Goal: Obtain resource: Download file/media

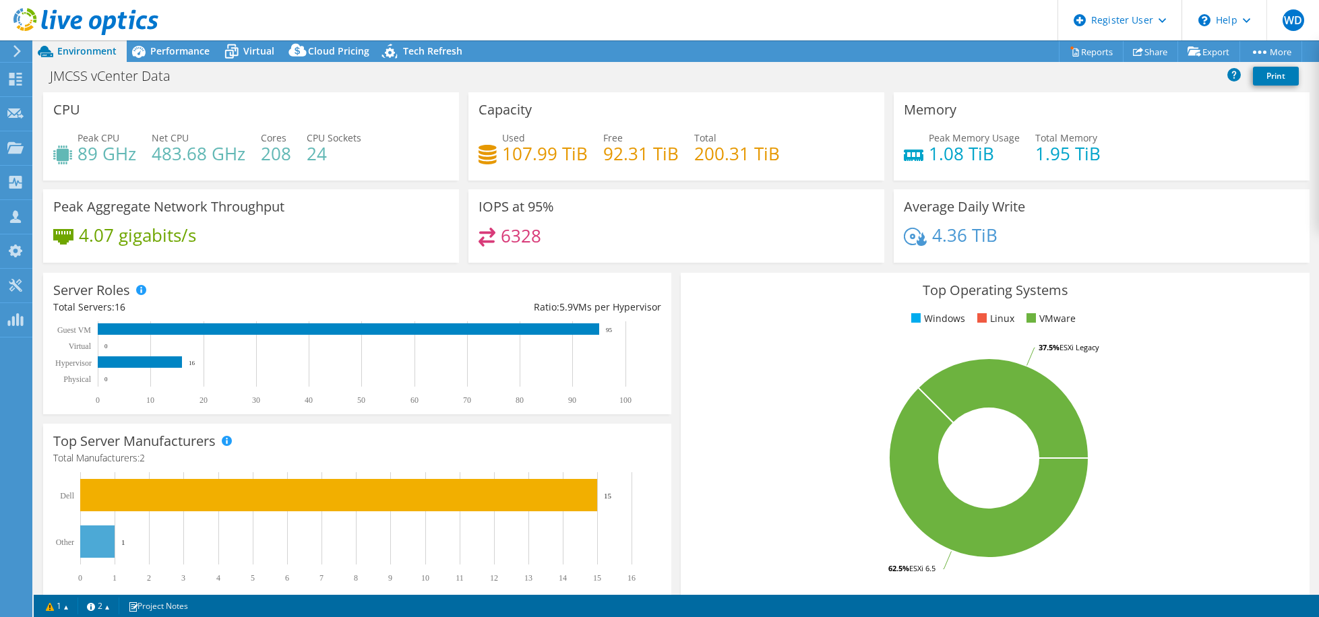
select select "USD"
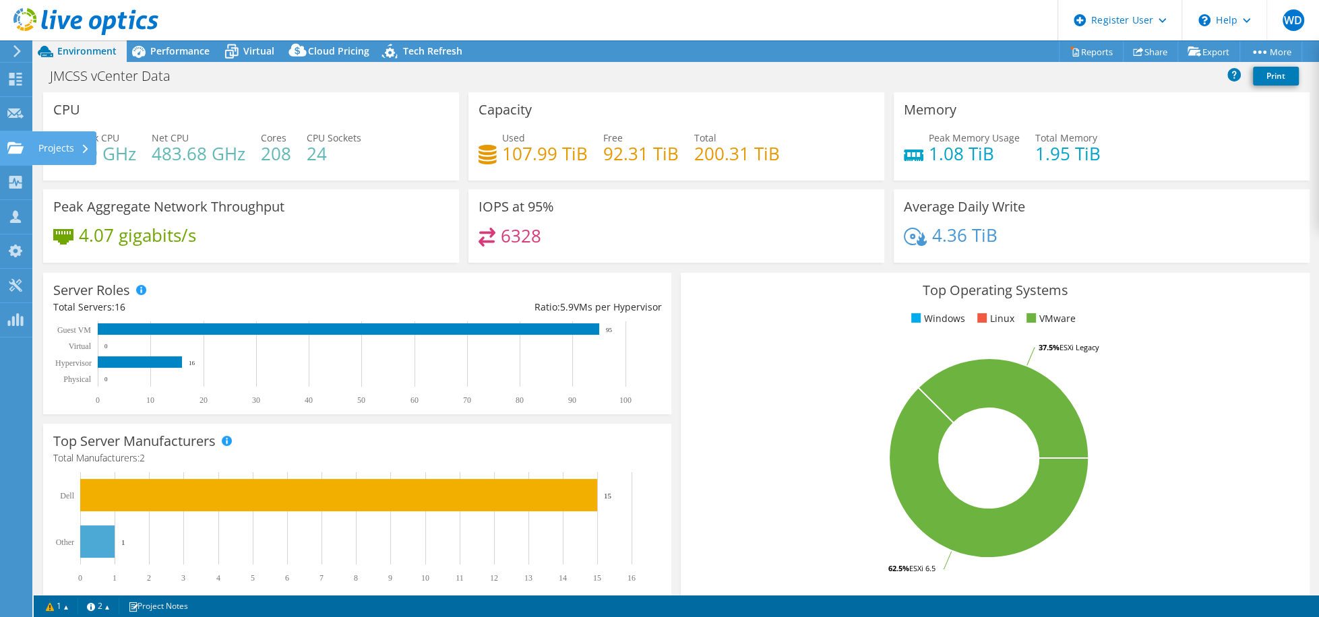
click at [11, 150] on use at bounding box center [15, 147] width 16 height 11
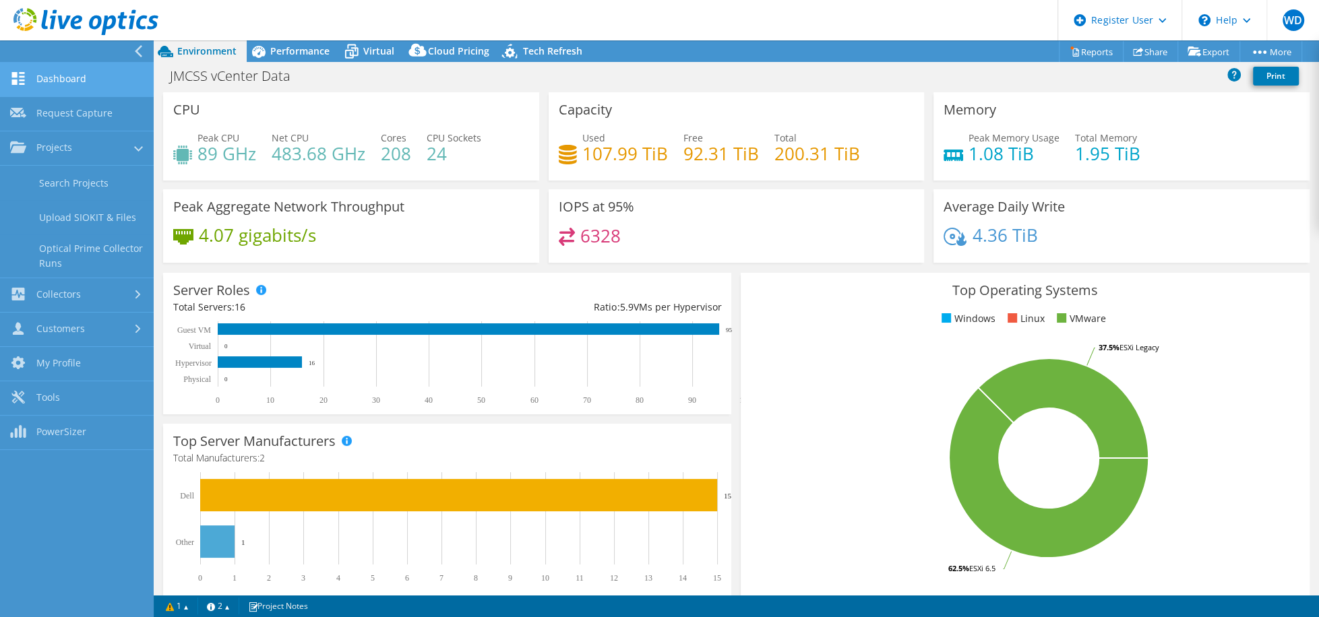
click at [65, 68] on link "Dashboard" at bounding box center [77, 80] width 154 height 34
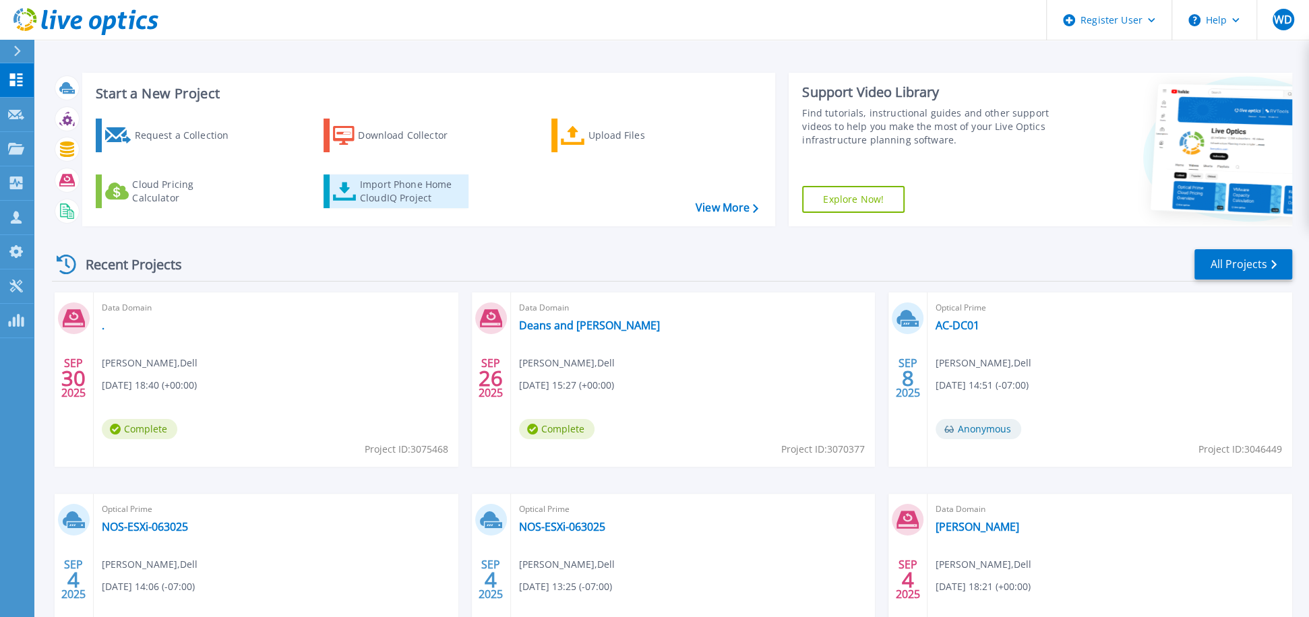
click at [394, 189] on div "Import Phone Home CloudIQ Project" at bounding box center [412, 191] width 105 height 27
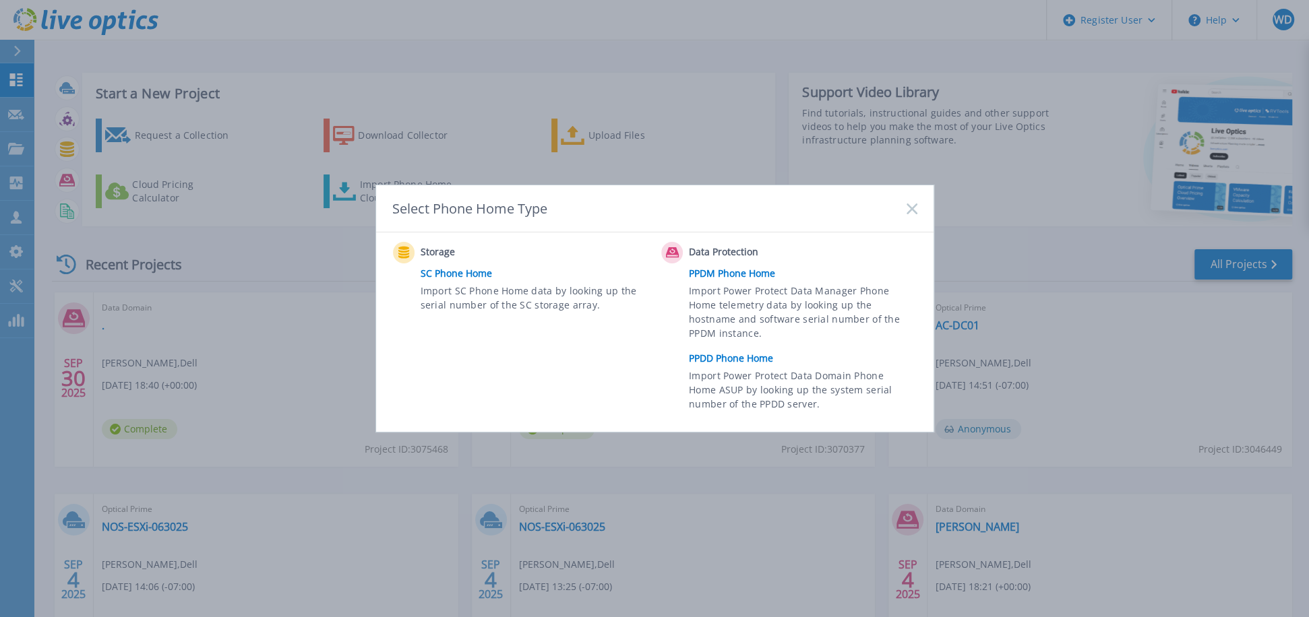
click at [716, 360] on link "PPDD Phone Home" at bounding box center [806, 358] width 235 height 20
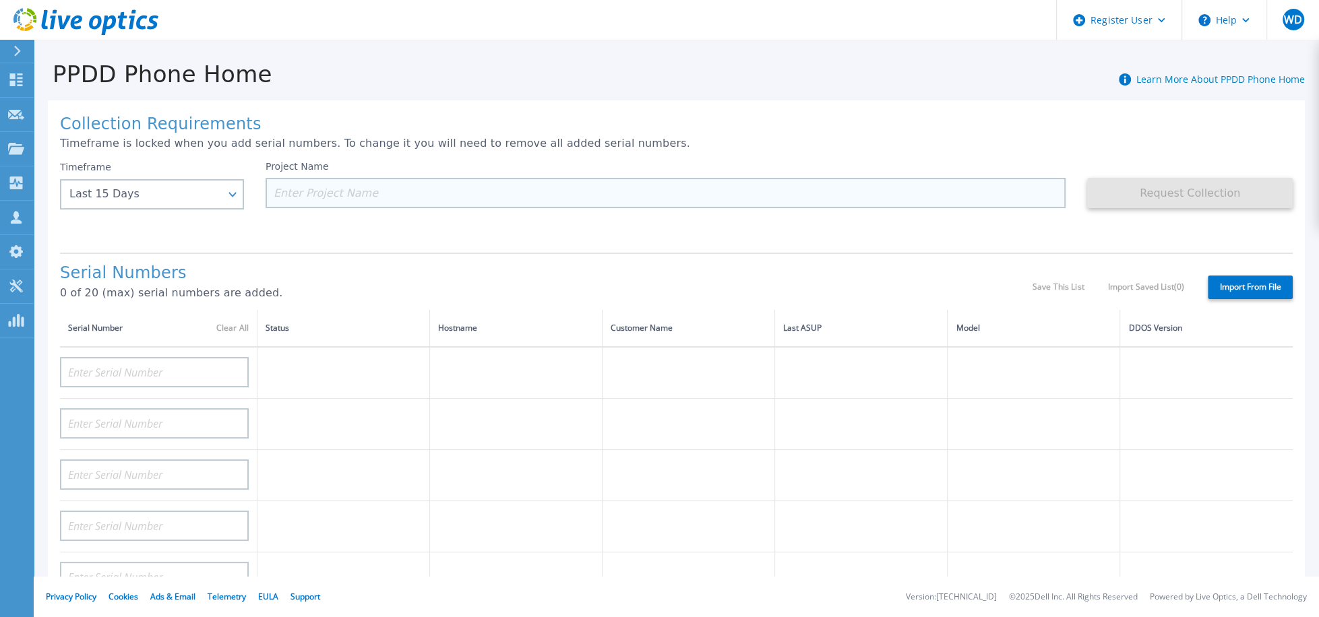
click at [276, 204] on input at bounding box center [666, 193] width 800 height 30
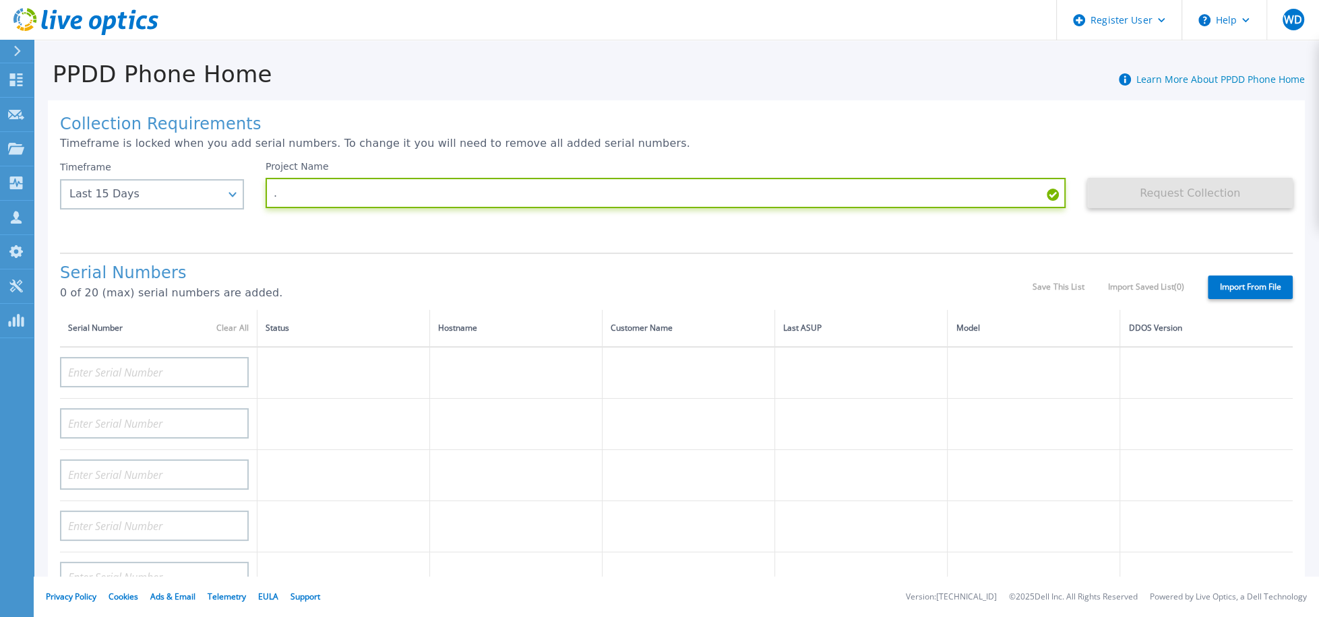
type input "."
click at [736, 228] on div "Project Name ." at bounding box center [677, 201] width 822 height 81
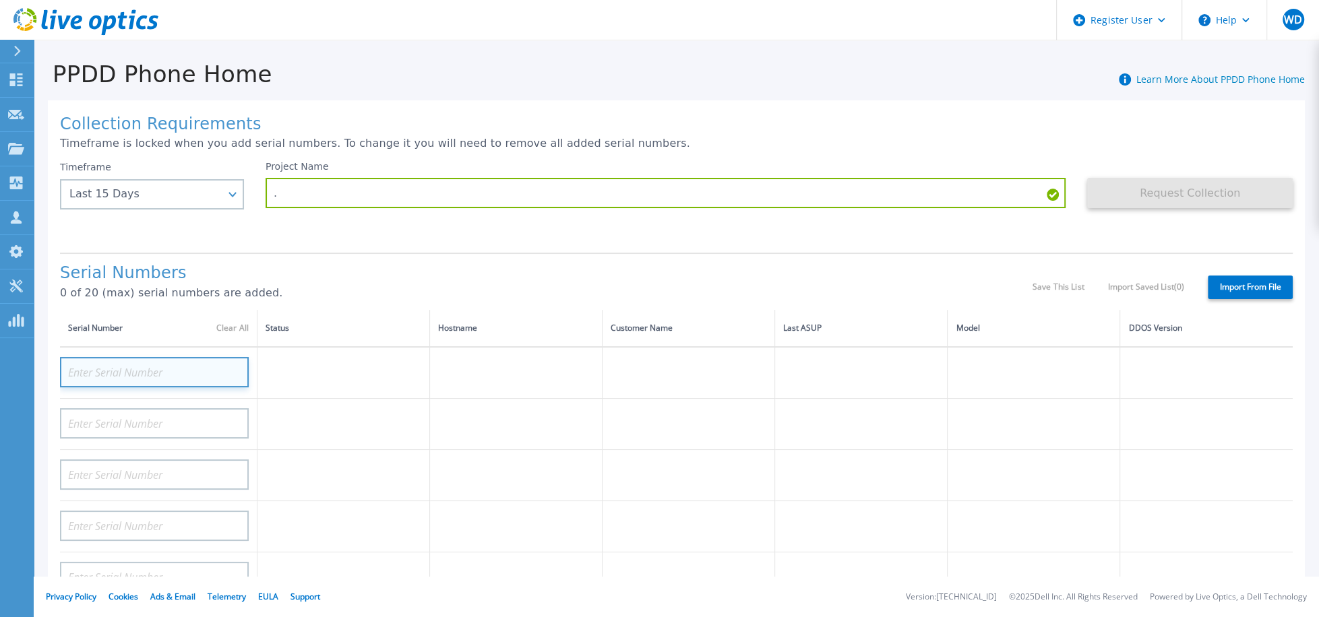
click at [157, 369] on input at bounding box center [154, 372] width 189 height 30
paste input "DE300204902050"
type input "DE300204902050"
click at [443, 259] on div "Serial Numbers 0 of 20 (max) serial numbers are added. Save This List Import Sa…" at bounding box center [676, 281] width 1233 height 57
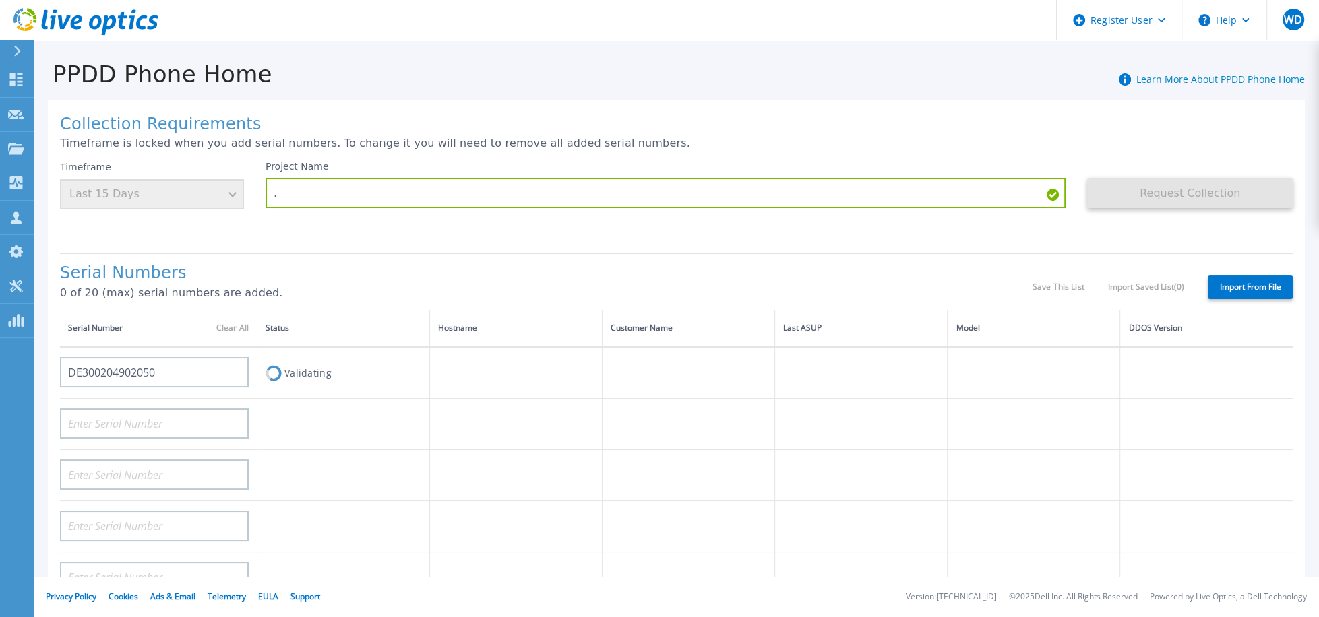
click at [1250, 282] on label "Import From File" at bounding box center [1250, 288] width 85 height 24
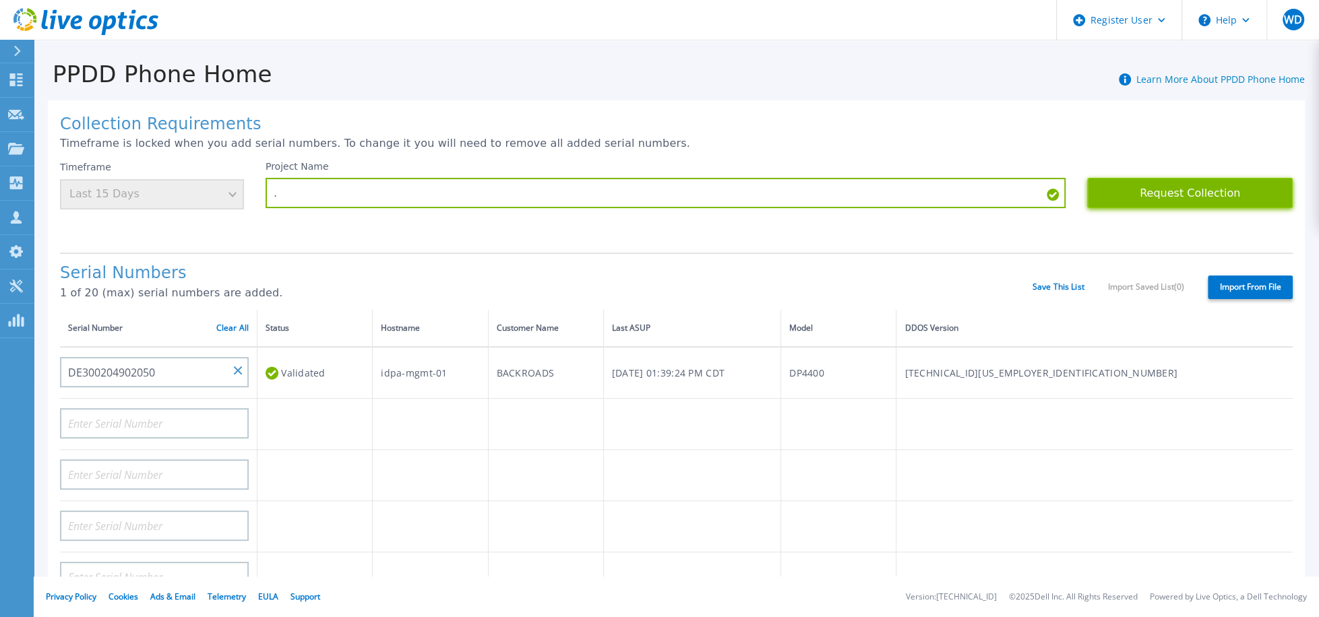
click at [1111, 203] on button "Request Collection" at bounding box center [1190, 193] width 206 height 30
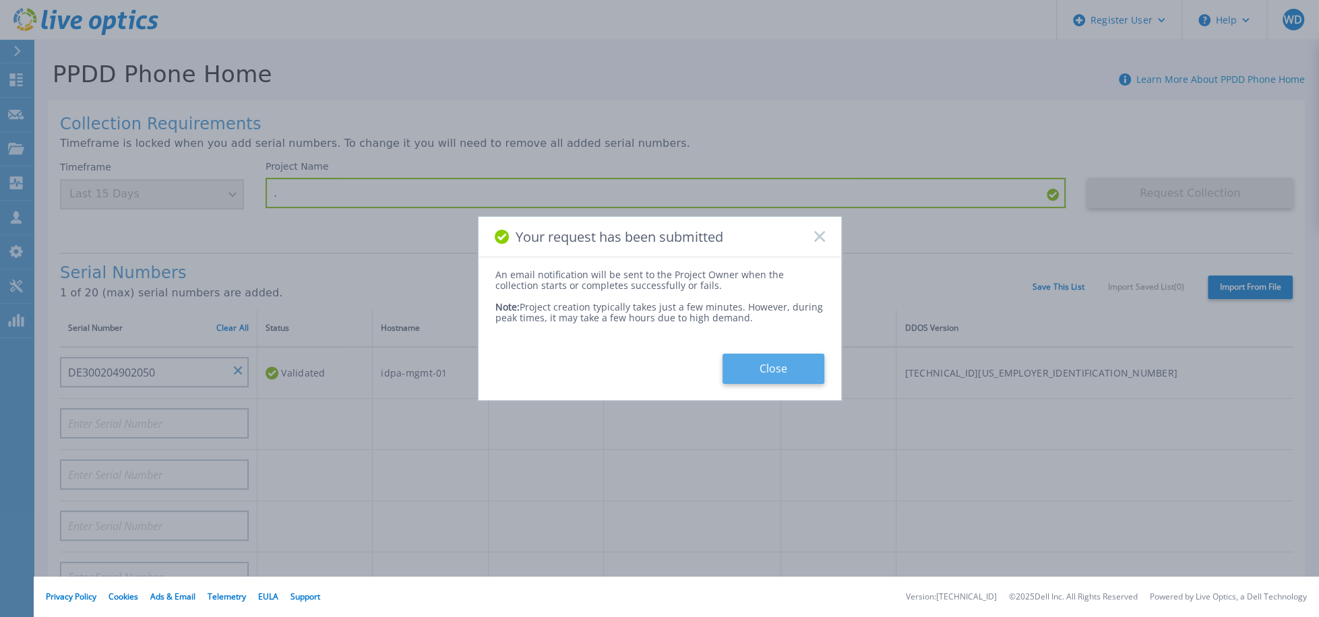
click at [763, 366] on button "Close" at bounding box center [773, 369] width 102 height 30
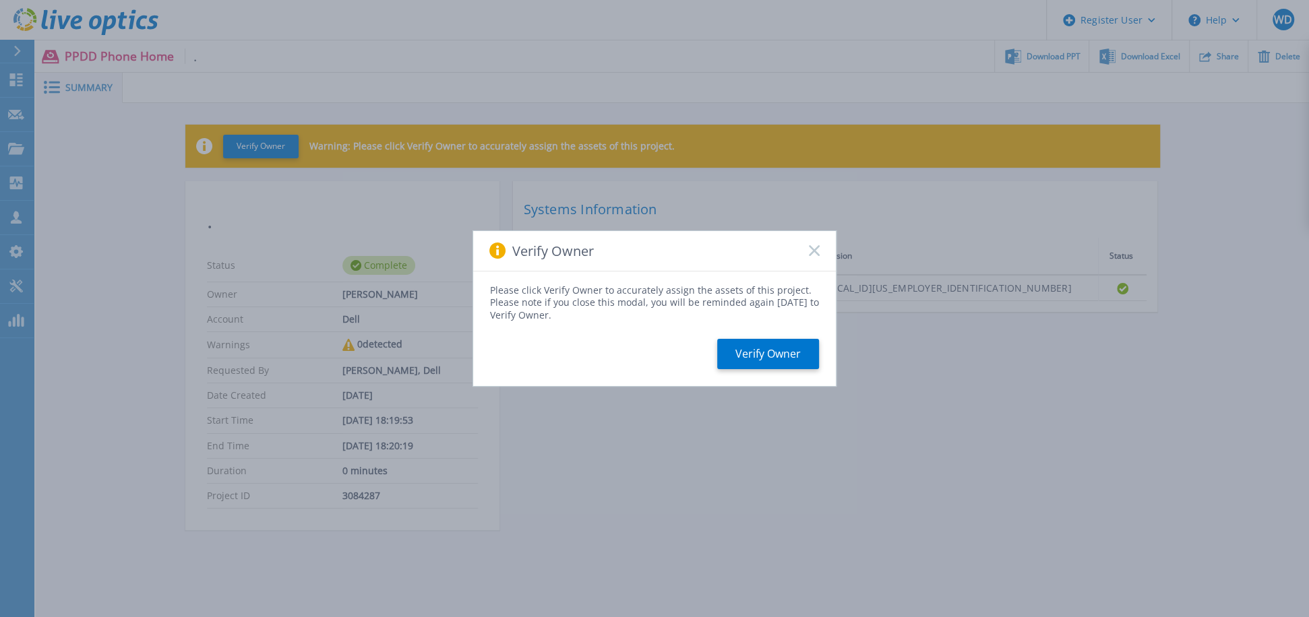
click at [769, 332] on div "Please click Verify Owner to accurately assign the assets of this project. Plea…" at bounding box center [654, 329] width 363 height 115
click at [769, 347] on button "Verify Owner" at bounding box center [768, 354] width 102 height 30
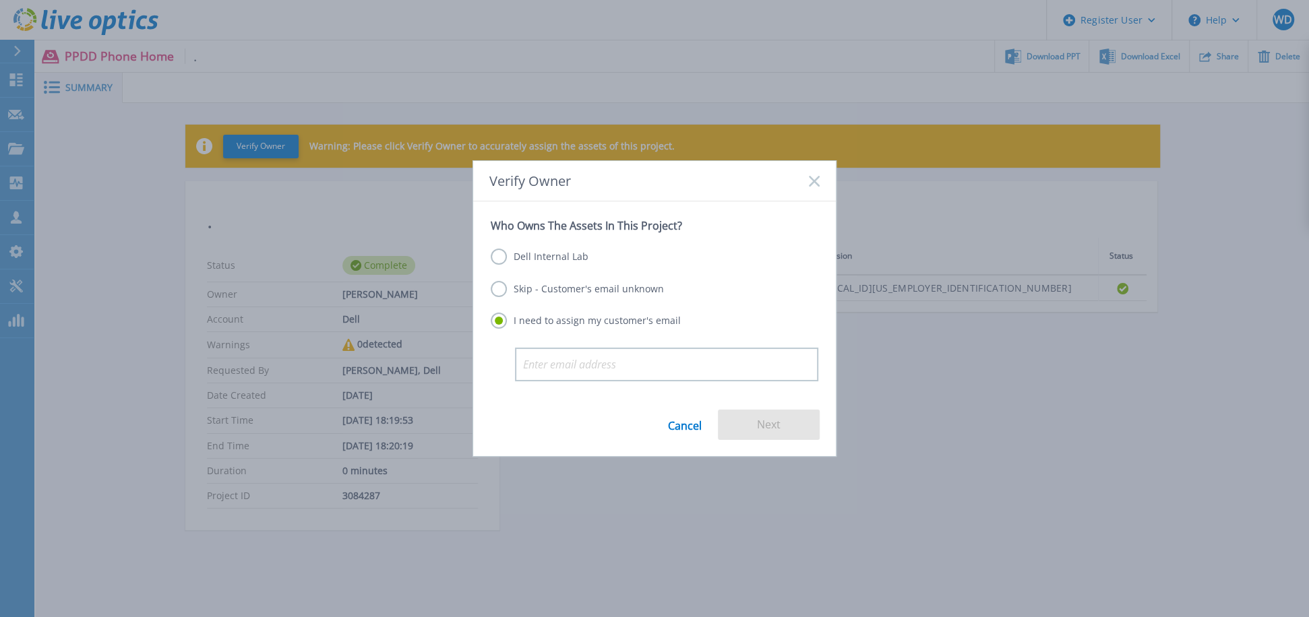
click at [522, 262] on label "Dell Internal Lab" at bounding box center [540, 257] width 98 height 16
click at [0, 0] on input "Dell Internal Lab" at bounding box center [0, 0] width 0 height 0
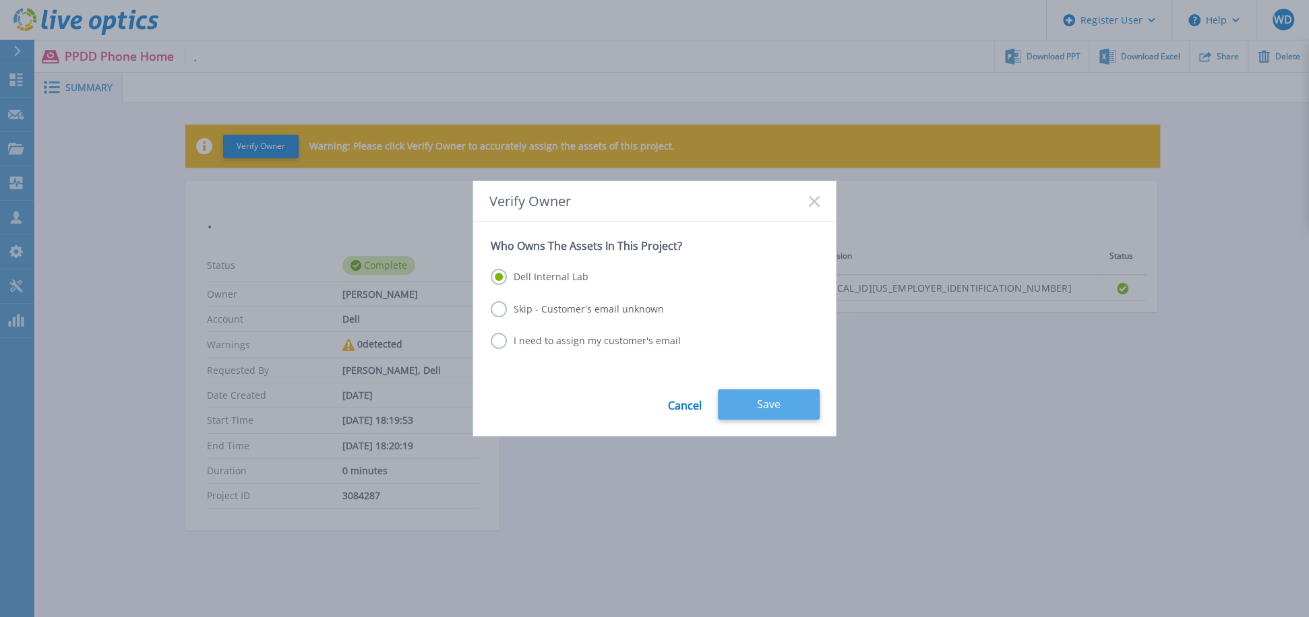
click at [780, 406] on button "Save" at bounding box center [769, 405] width 102 height 30
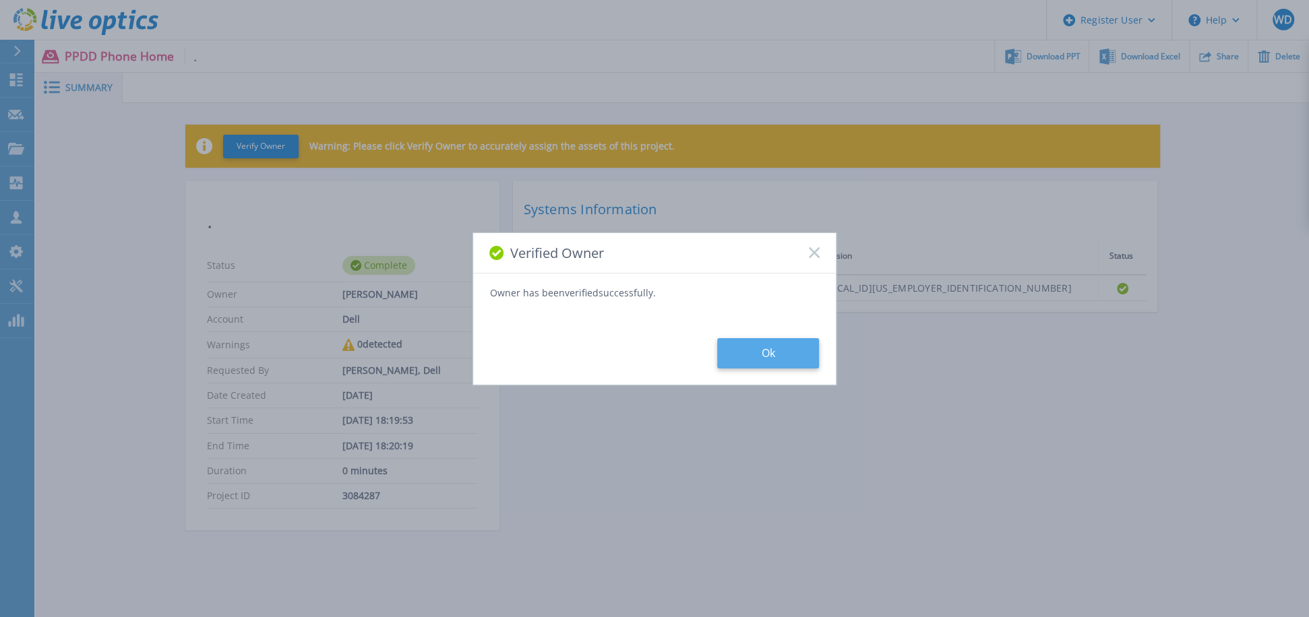
click at [727, 364] on button "Ok" at bounding box center [768, 353] width 102 height 30
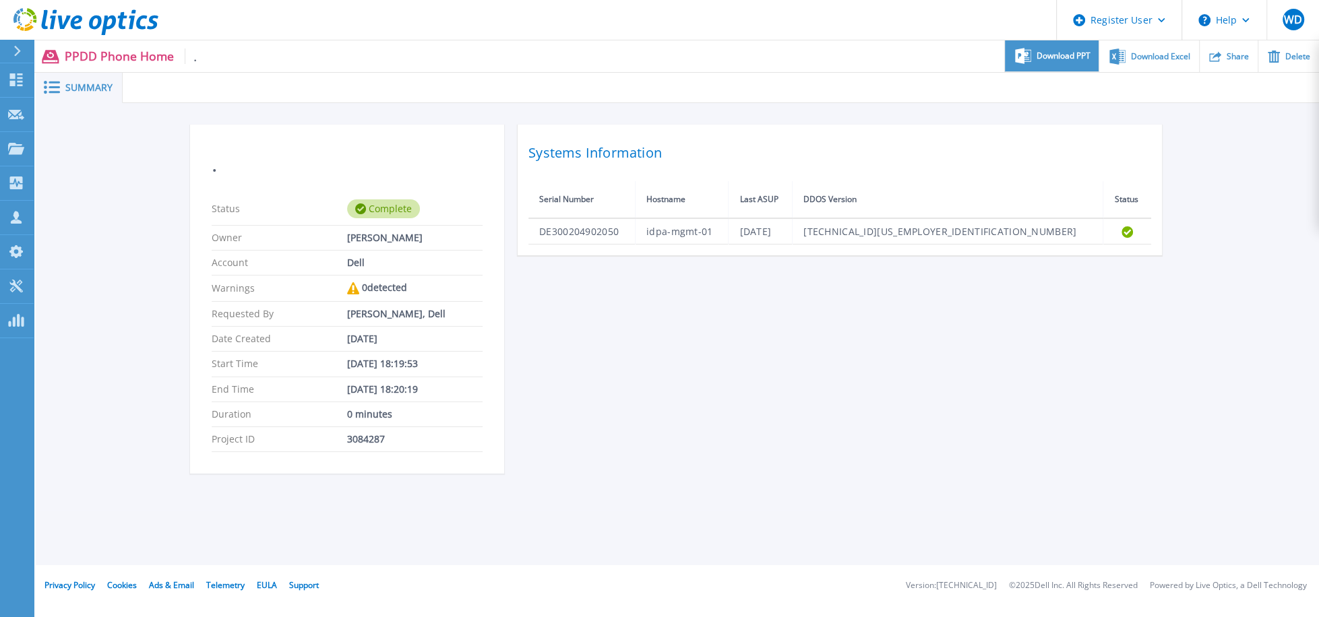
click at [1049, 52] on span "Download PPT" at bounding box center [1064, 56] width 54 height 8
click at [1083, 286] on div ". Status Complete Owner [PERSON_NAME] Account Dell Warnings 0 detected Requeste…" at bounding box center [677, 307] width 975 height 365
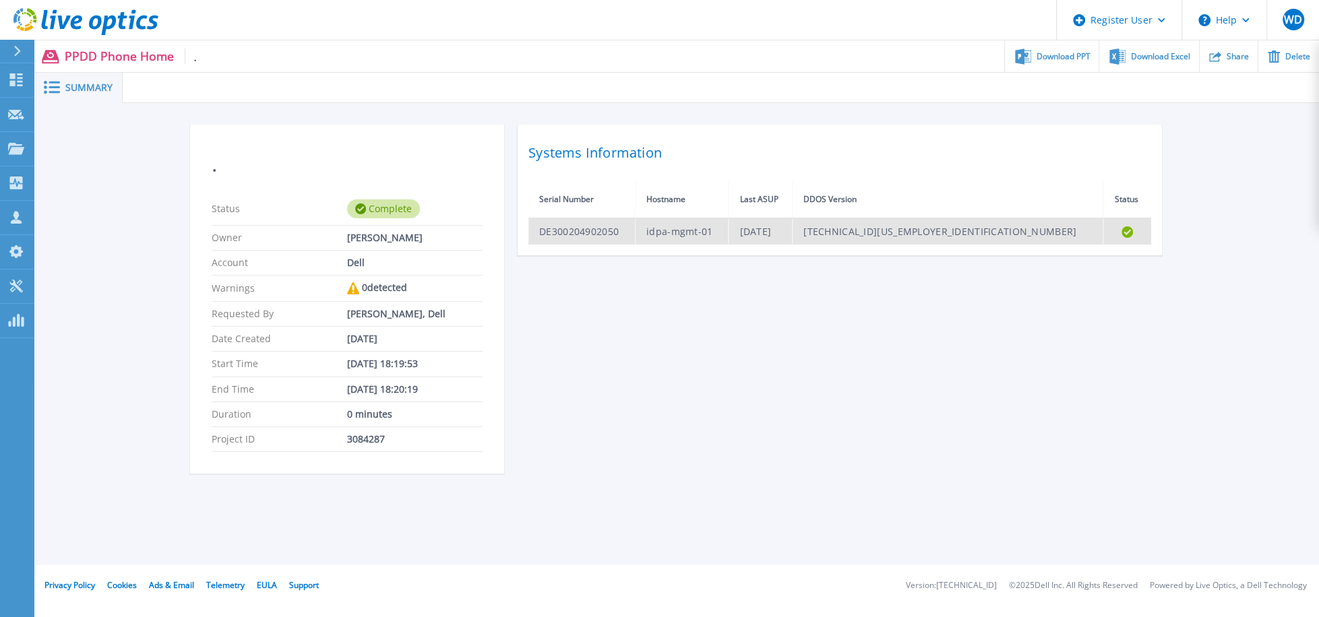
click at [723, 238] on td "idpa-mgmt-01" at bounding box center [681, 231] width 93 height 26
click at [596, 230] on td "DE300204902050" at bounding box center [581, 231] width 106 height 26
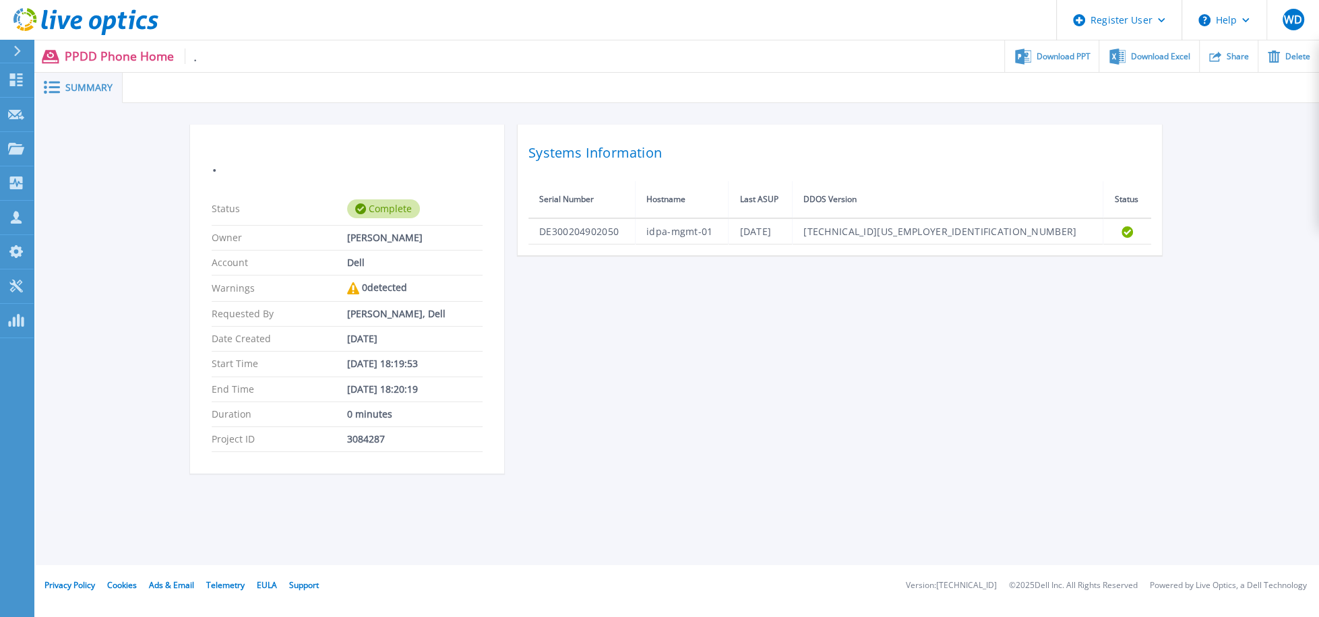
click at [763, 294] on div ". Status Complete Owner [PERSON_NAME] Account Dell Warnings 0 detected Requeste…" at bounding box center [677, 307] width 975 height 365
click at [656, 358] on div ". Status Complete Owner [PERSON_NAME] Account Dell Warnings 0 detected Requeste…" at bounding box center [677, 307] width 975 height 365
click at [971, 338] on div ". Status Complete Owner [PERSON_NAME] Account Dell Warnings 0 detected Requeste…" at bounding box center [677, 307] width 975 height 365
drag, startPoint x: 555, startPoint y: 347, endPoint x: 547, endPoint y: 348, distance: 8.1
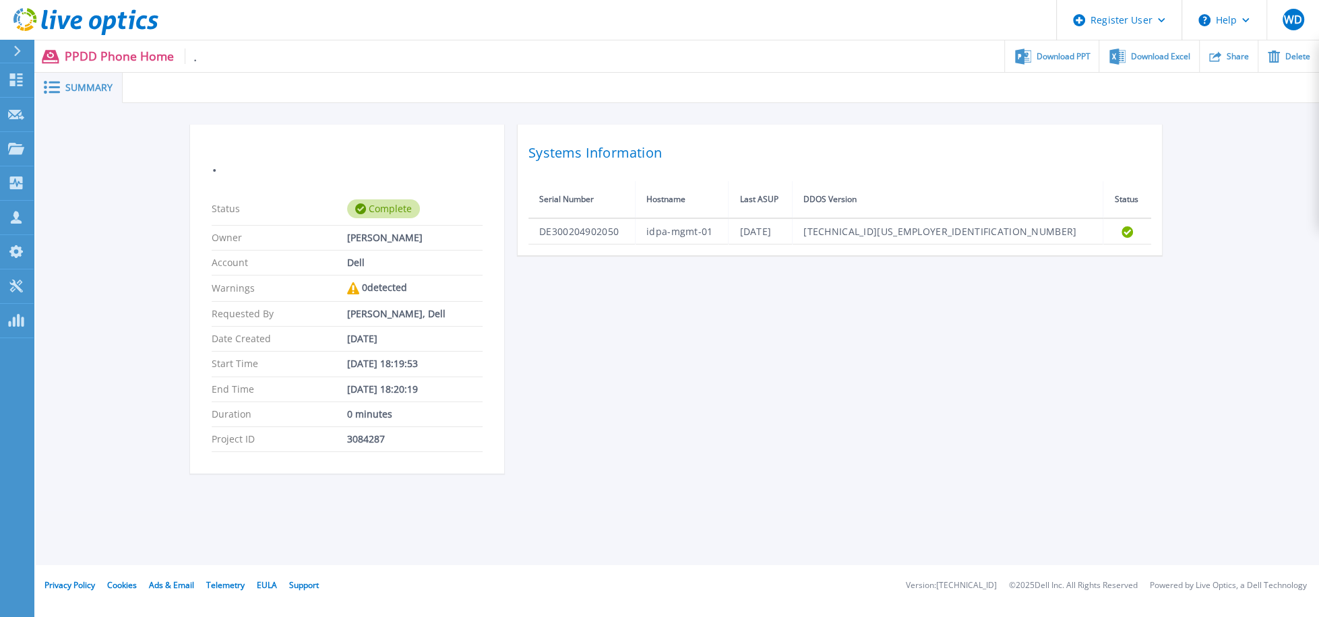
click at [547, 348] on div ". Status Complete Owner [PERSON_NAME] Account Dell Warnings 0 detected Requeste…" at bounding box center [677, 307] width 975 height 365
click at [61, 83] on span at bounding box center [51, 87] width 30 height 13
drag, startPoint x: 61, startPoint y: 83, endPoint x: 55, endPoint y: 88, distance: 8.1
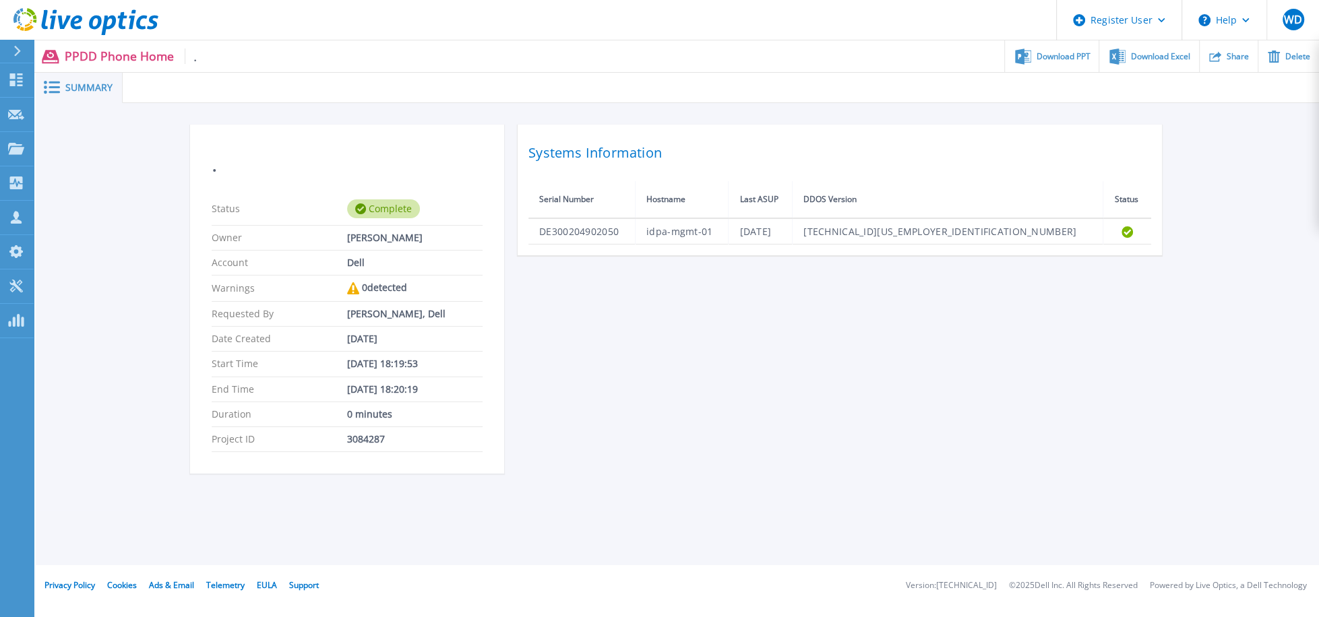
click at [56, 88] on icon at bounding box center [52, 87] width 16 height 13
click at [55, 88] on icon at bounding box center [52, 87] width 16 height 13
drag, startPoint x: 55, startPoint y: 88, endPoint x: 63, endPoint y: 113, distance: 26.4
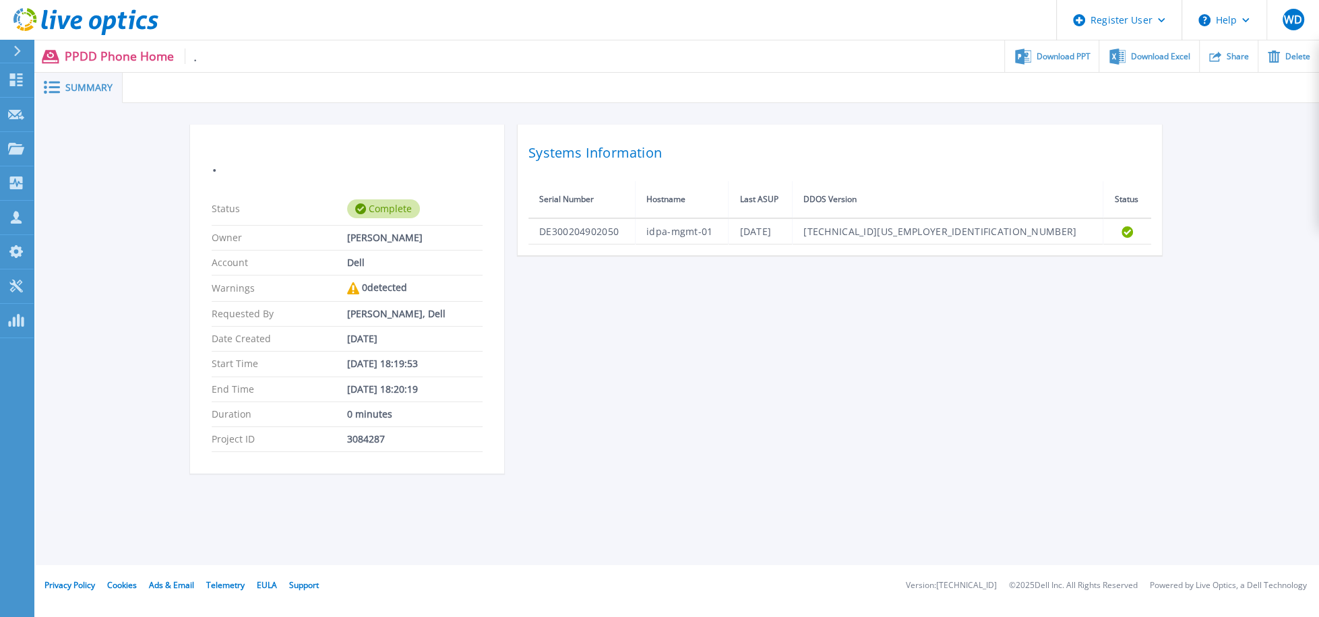
click at [63, 113] on div ". Status Complete Owner [PERSON_NAME] Account Dell Warnings 0 detected Requeste…" at bounding box center [677, 306] width 1283 height 407
click at [837, 341] on div ". Status Complete Owner [PERSON_NAME] Account Dell Warnings 0 detected Requeste…" at bounding box center [677, 307] width 975 height 365
drag, startPoint x: 1056, startPoint y: 317, endPoint x: 1063, endPoint y: 309, distance: 10.0
click at [1056, 317] on div ". Status Complete Owner [PERSON_NAME] Account Dell Warnings 0 detected Requeste…" at bounding box center [677, 307] width 975 height 365
click at [1161, 52] on span "Download Excel" at bounding box center [1160, 56] width 59 height 8
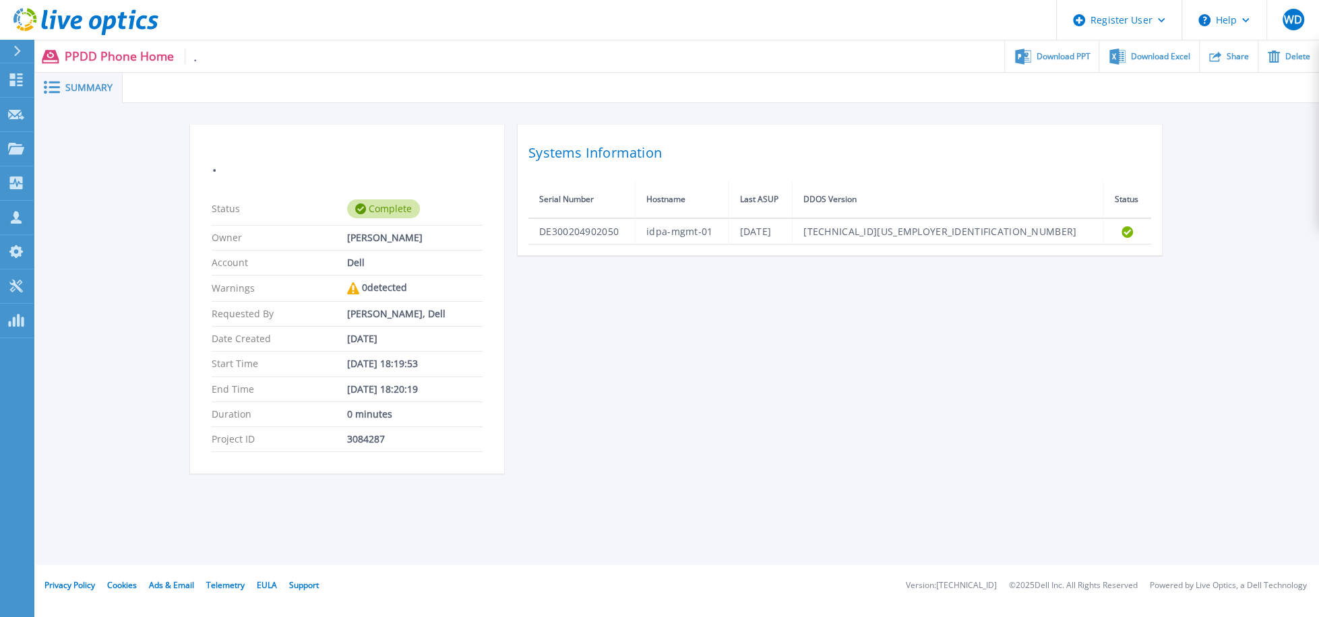
drag, startPoint x: 1318, startPoint y: 209, endPoint x: 1310, endPoint y: 210, distance: 8.2
click at [1313, 210] on div ". Status Complete Owner [PERSON_NAME] Account Dell Warnings 0 detected Requeste…" at bounding box center [677, 306] width 1283 height 407
